Goal: Check status: Check status

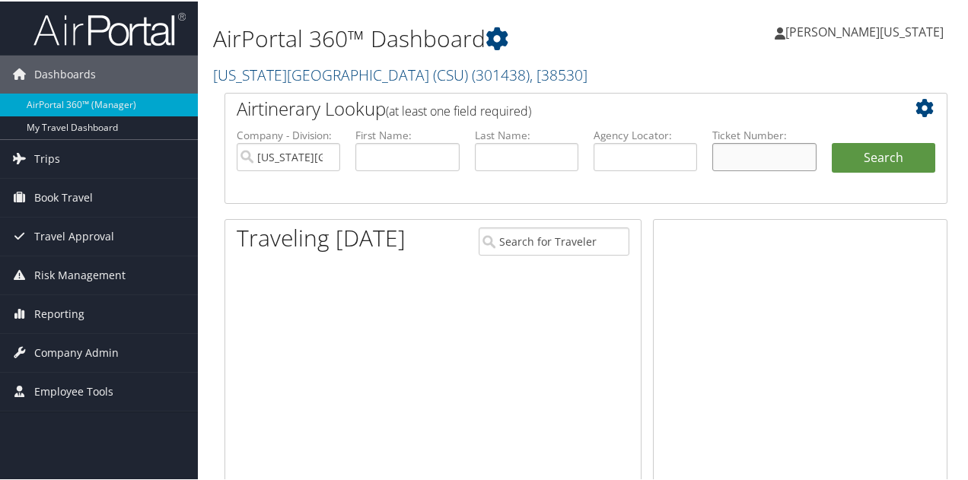
click at [755, 161] on input "text" at bounding box center [765, 156] width 104 height 28
paste input "8900896835705"
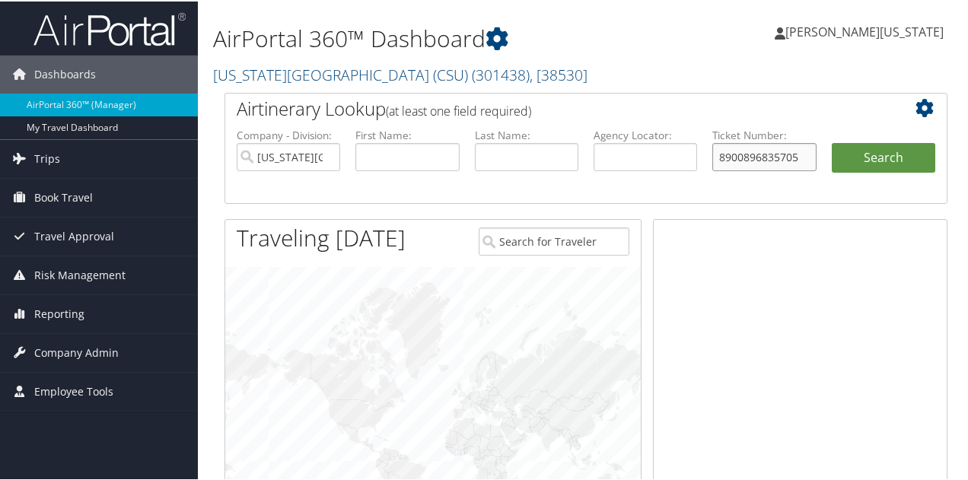
type input "8900896835705"
click at [832, 142] on button "Search" at bounding box center [884, 157] width 104 height 30
